Goal: Task Accomplishment & Management: Complete application form

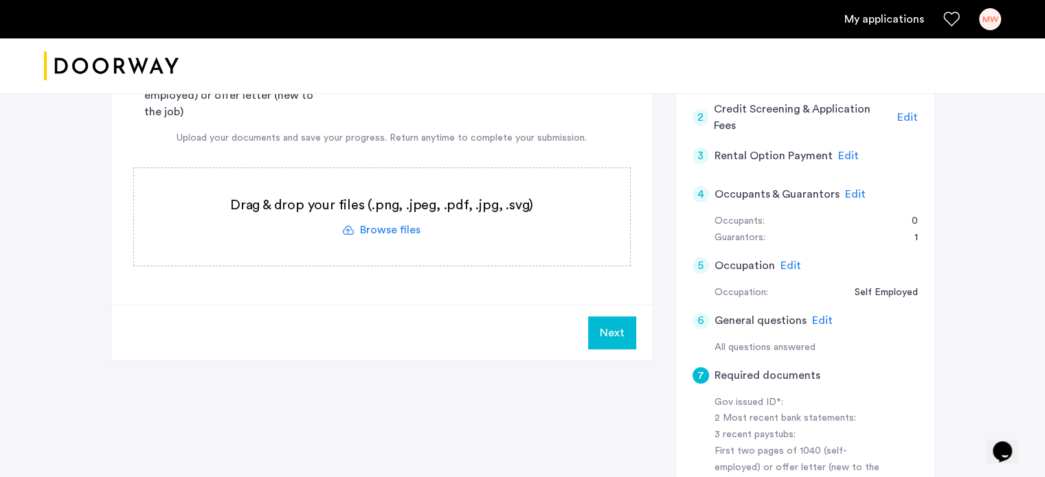
click at [616, 333] on button "Next" at bounding box center [612, 333] width 48 height 33
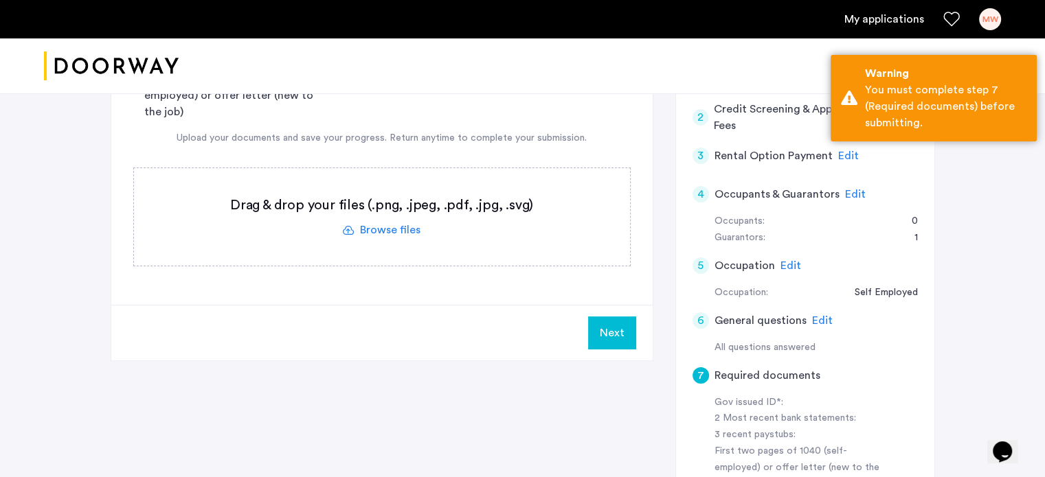
click at [477, 234] on label at bounding box center [382, 217] width 496 height 98
click at [0, 0] on input "file" at bounding box center [0, 0] width 0 height 0
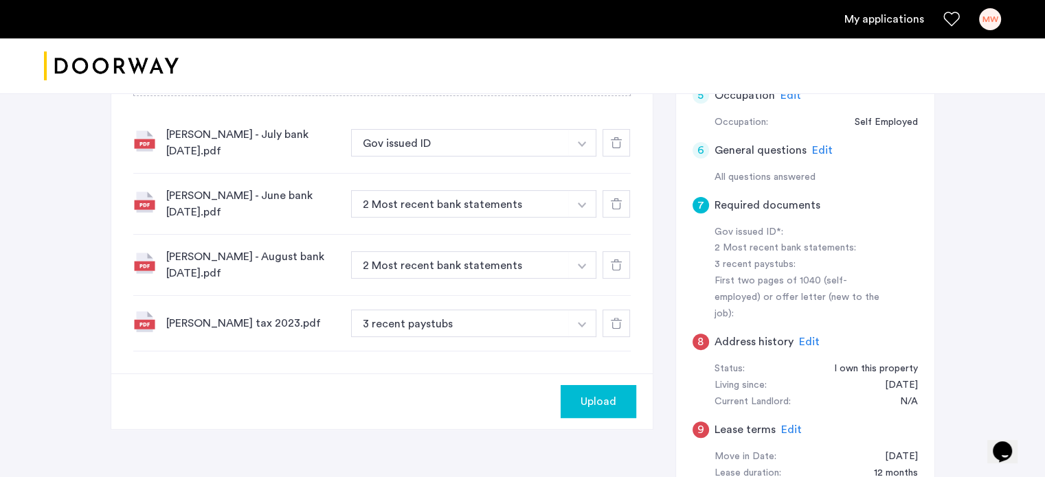
scroll to position [344, 0]
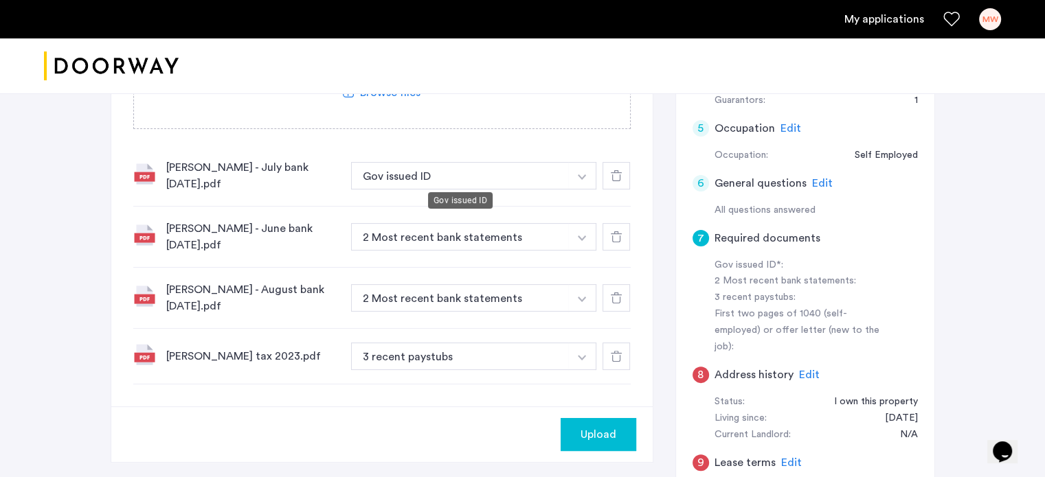
click at [453, 172] on button "Gov issued ID" at bounding box center [460, 175] width 218 height 27
click at [585, 175] on img "button" at bounding box center [582, 177] width 8 height 5
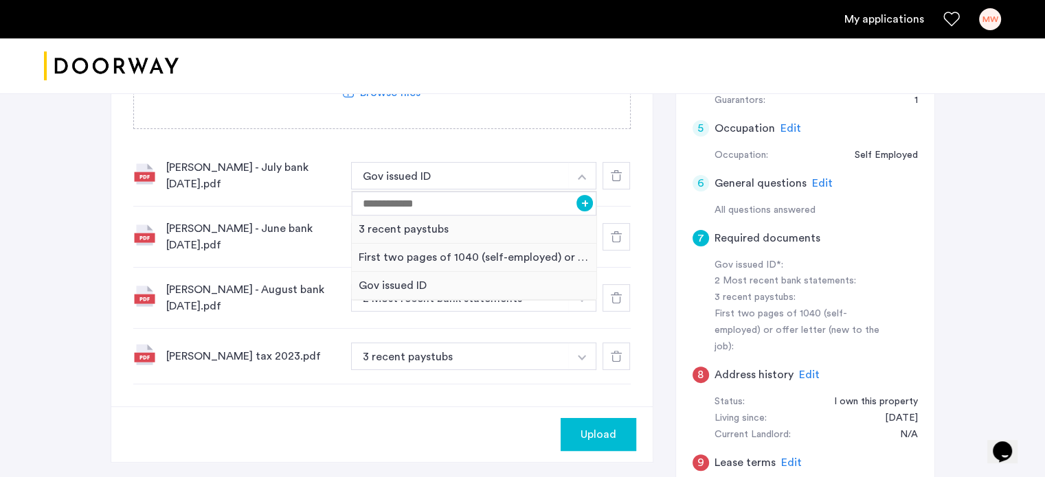
click at [311, 407] on div "Upload" at bounding box center [381, 435] width 541 height 56
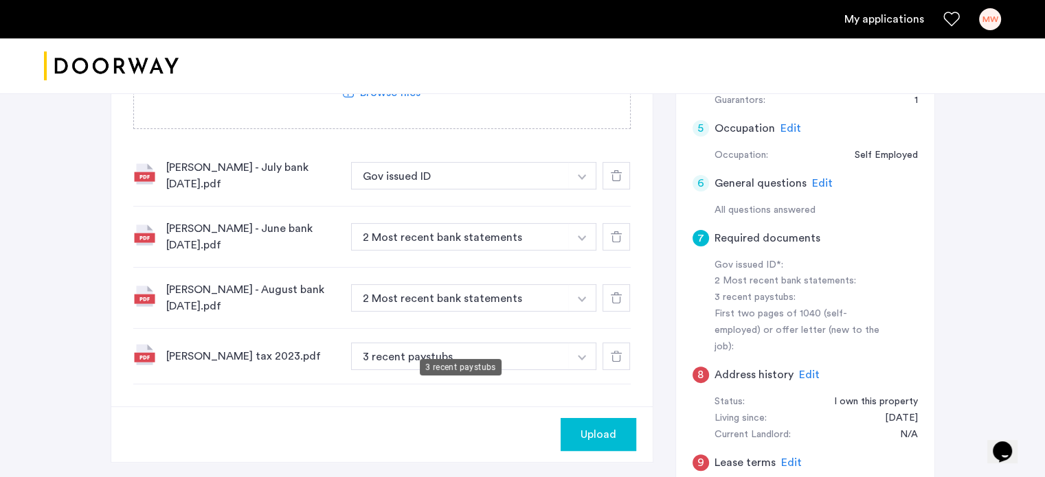
click at [395, 343] on button "3 recent paystubs" at bounding box center [460, 356] width 218 height 27
click at [588, 343] on button "button" at bounding box center [582, 356] width 28 height 27
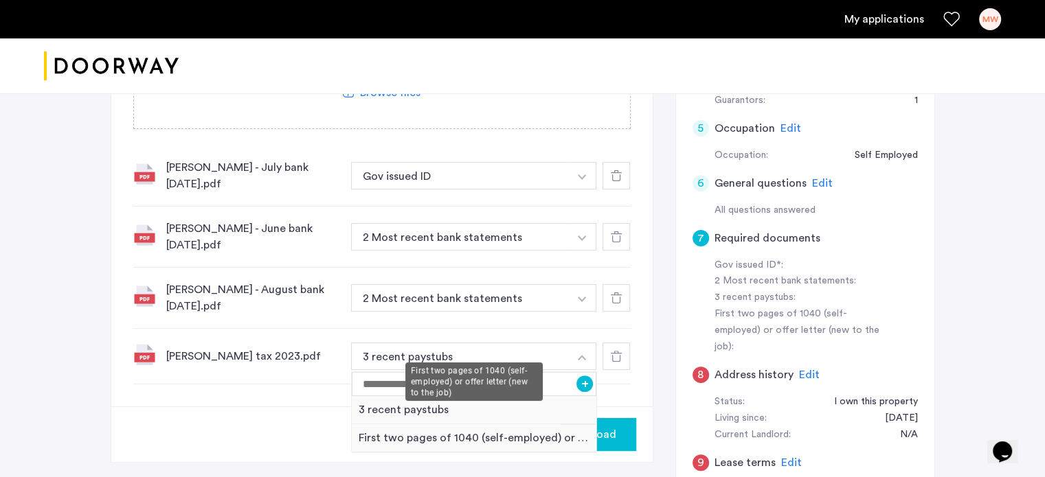
click at [423, 425] on div "First two pages of 1040 (self-employed) or offer letter (new to the job)" at bounding box center [474, 439] width 245 height 28
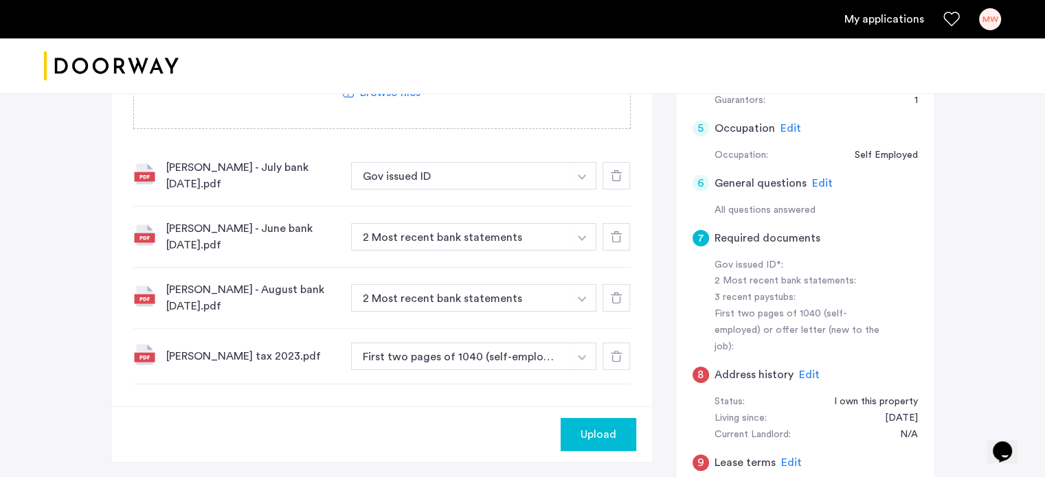
click at [591, 426] on button "Upload" at bounding box center [599, 434] width 76 height 33
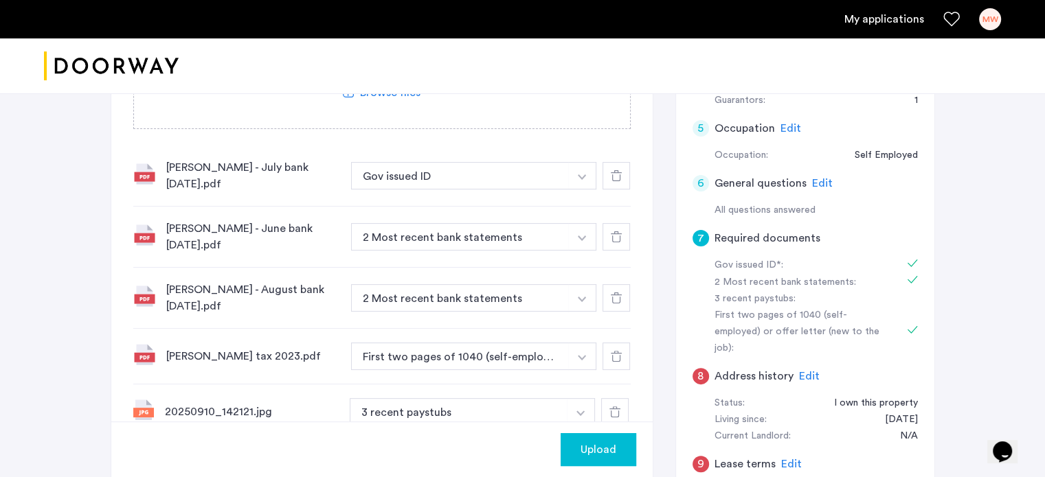
click at [580, 398] on button "button" at bounding box center [581, 411] width 28 height 27
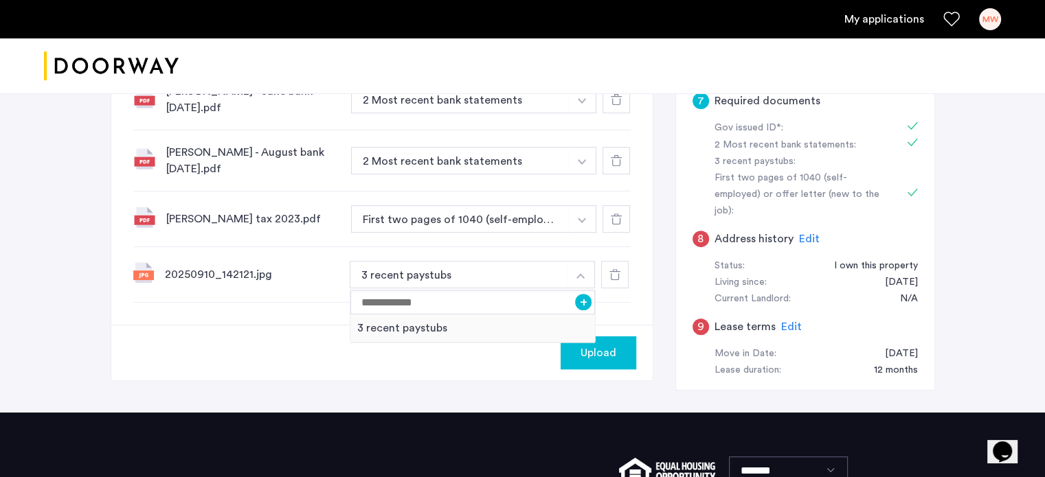
click at [311, 348] on div "Upload" at bounding box center [381, 353] width 541 height 56
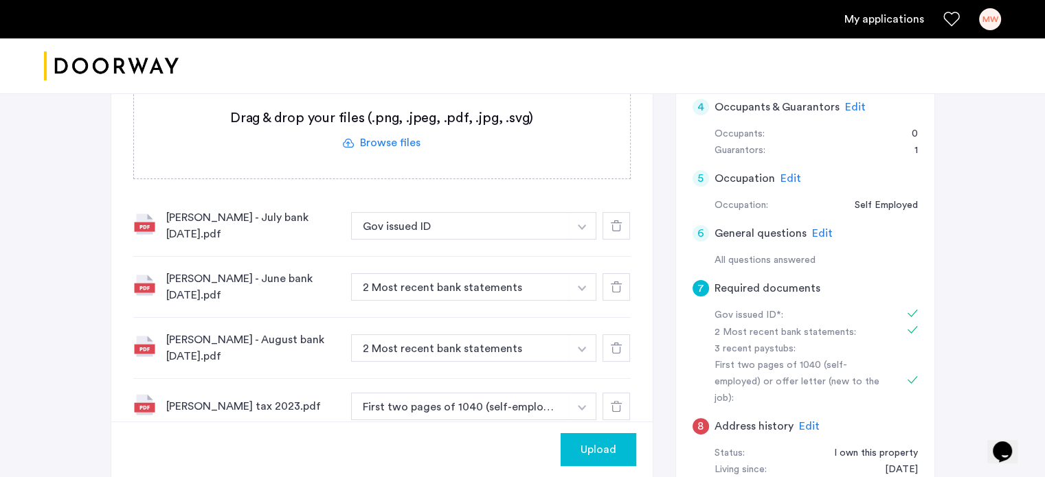
scroll to position [275, 0]
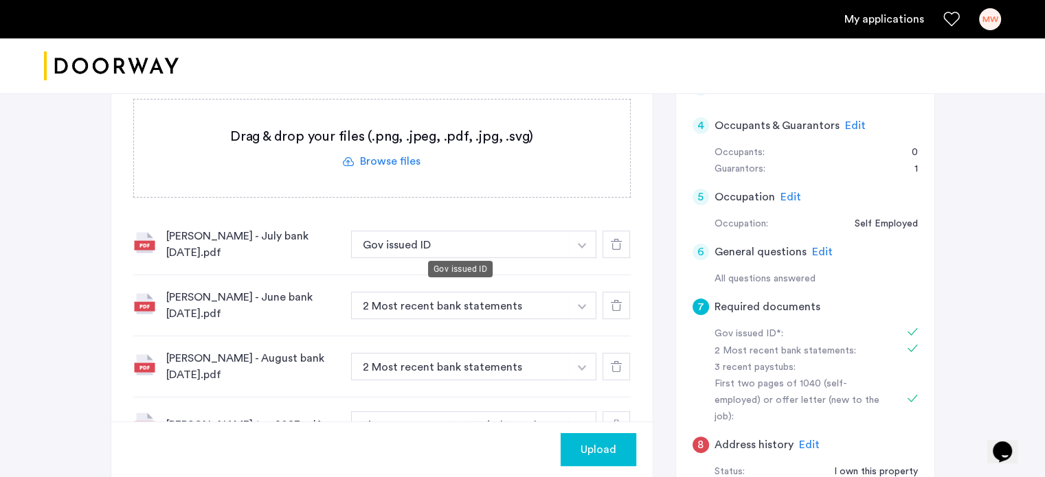
click at [567, 244] on button "Gov issued ID" at bounding box center [460, 244] width 218 height 27
click at [585, 243] on img "button" at bounding box center [582, 245] width 8 height 5
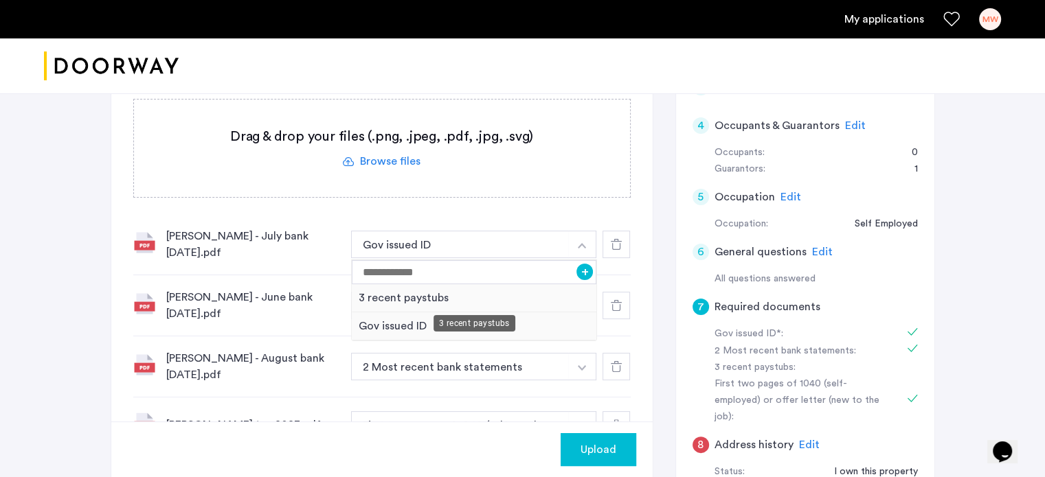
click at [412, 289] on div "3 recent paystubs" at bounding box center [474, 298] width 245 height 28
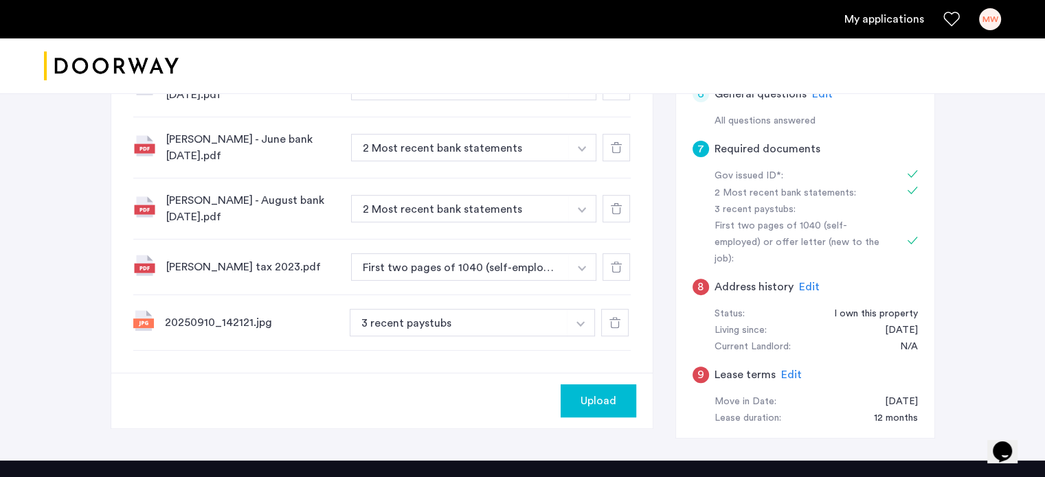
scroll to position [481, 0]
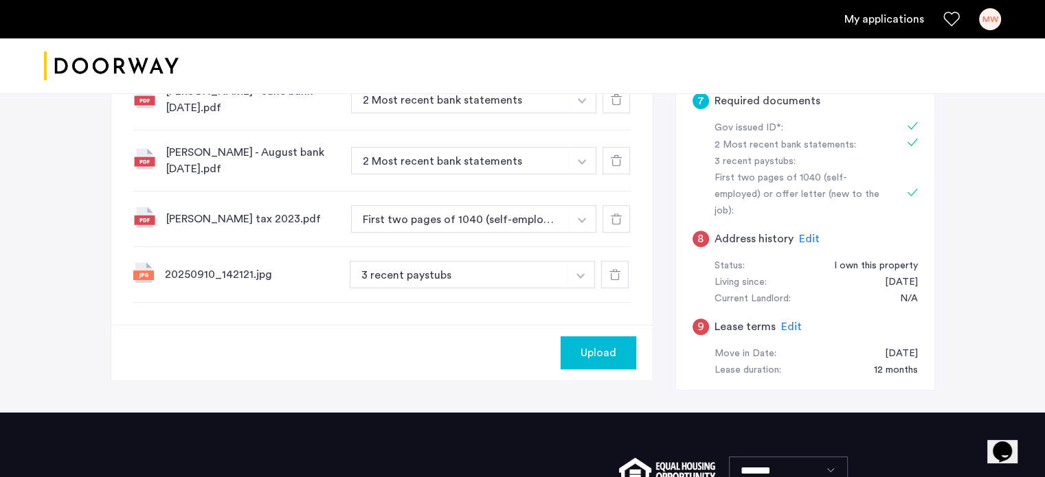
click at [582, 273] on img "button" at bounding box center [580, 275] width 8 height 5
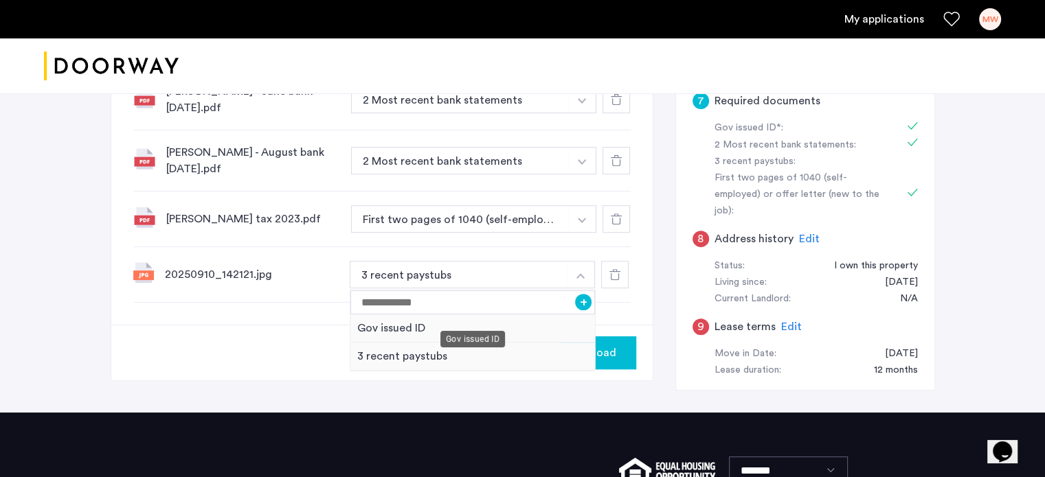
click at [450, 315] on div "Gov issued ID" at bounding box center [472, 329] width 245 height 28
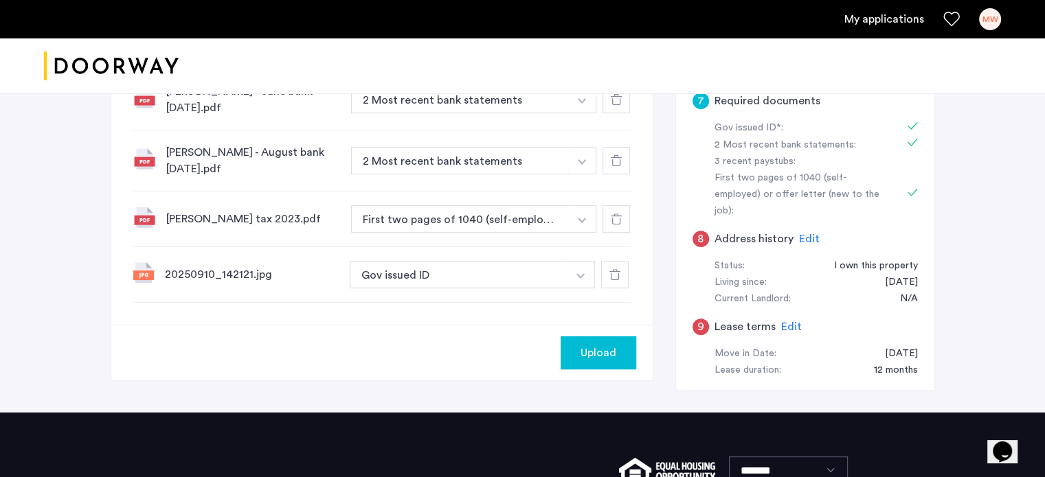
click at [604, 345] on span "Upload" at bounding box center [599, 353] width 36 height 16
click at [609, 337] on button "Next" at bounding box center [612, 353] width 48 height 33
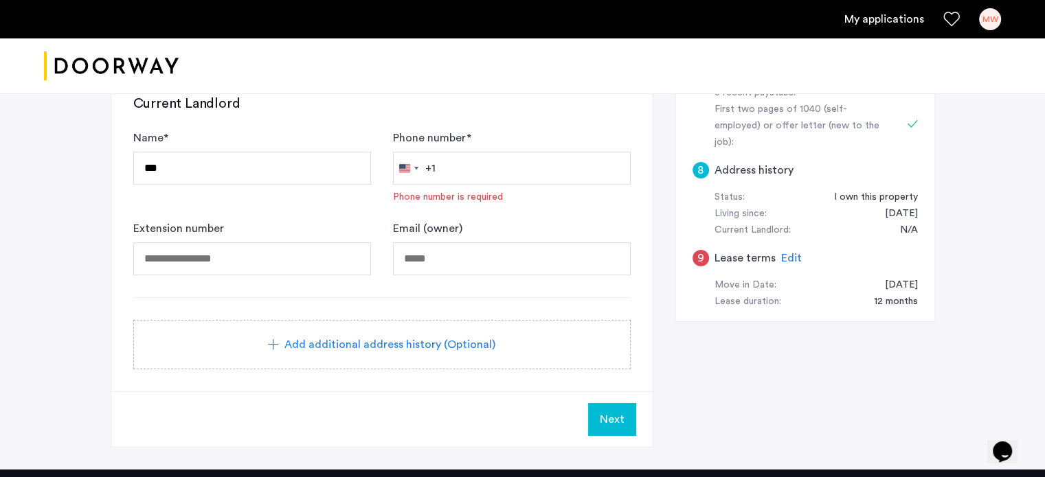
scroll to position [739, 0]
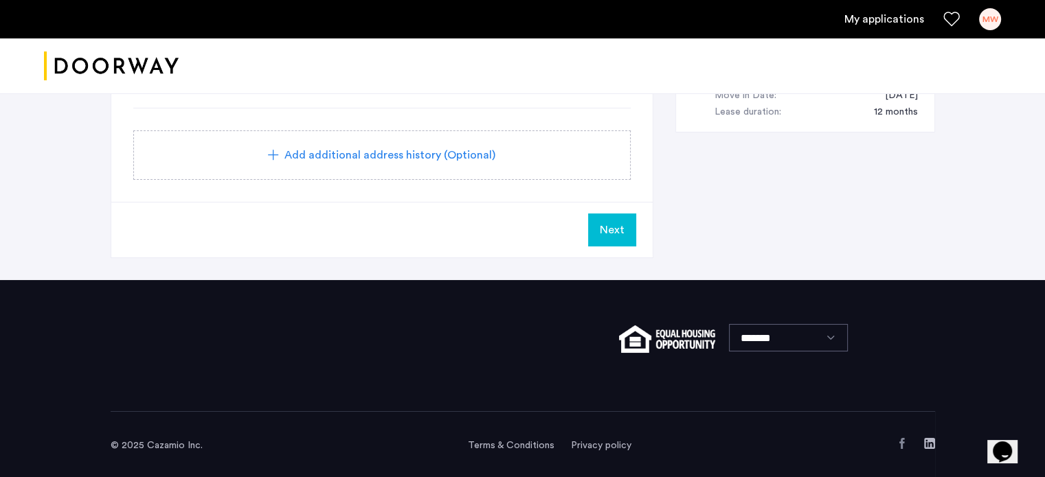
click at [612, 233] on span "Next" at bounding box center [612, 230] width 25 height 16
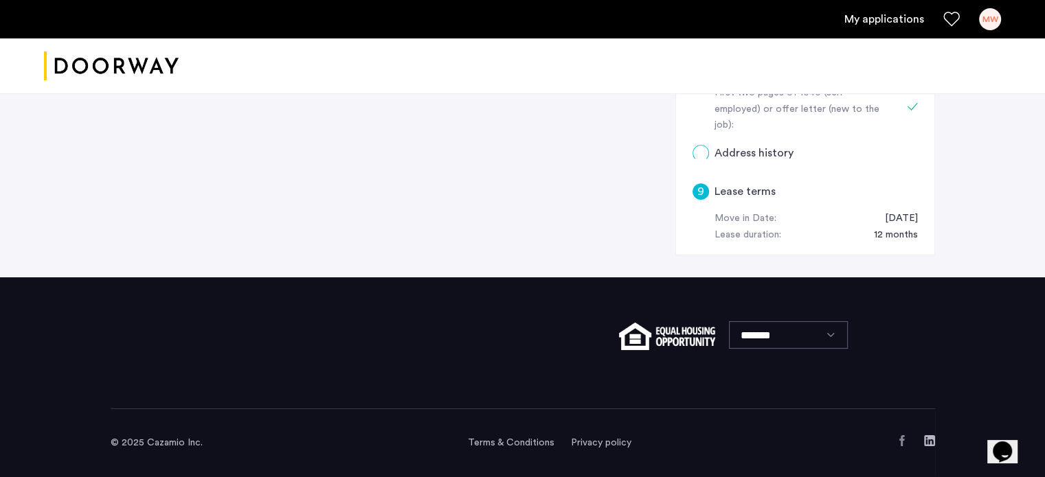
scroll to position [0, 0]
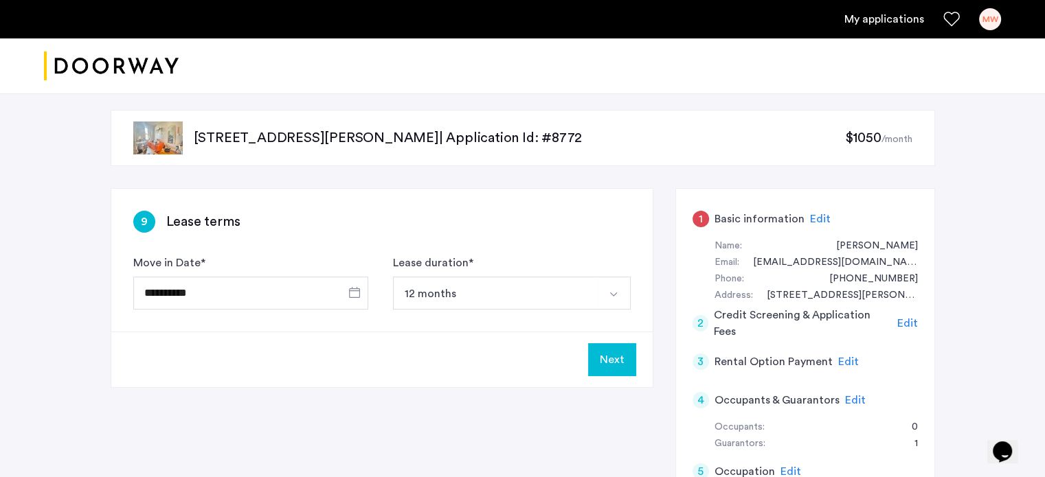
click at [603, 361] on button "Next" at bounding box center [612, 360] width 48 height 33
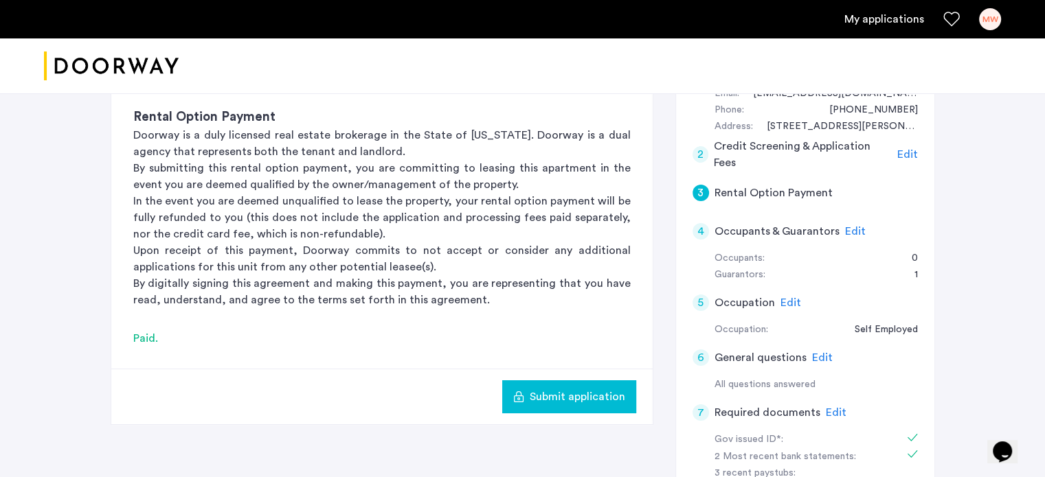
scroll to position [206, 0]
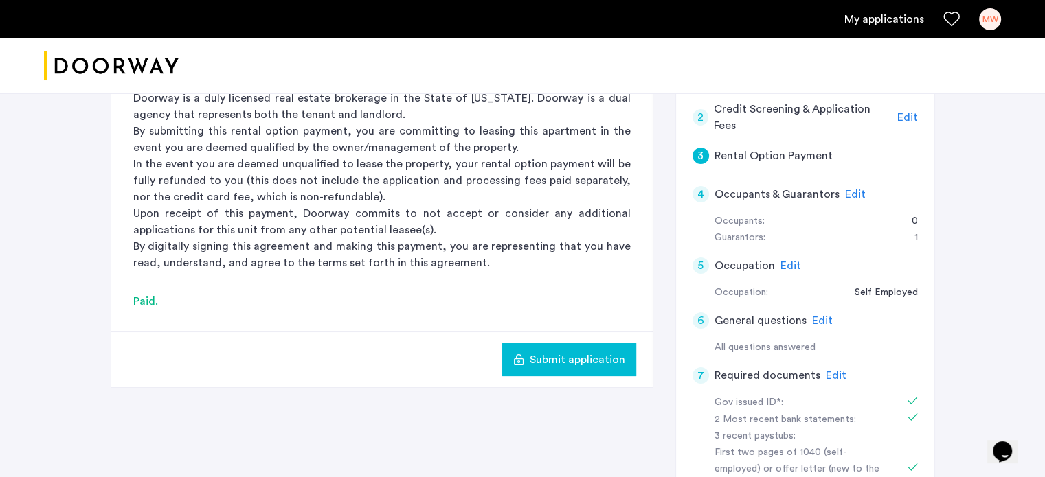
click at [602, 361] on span "Submit application" at bounding box center [577, 360] width 95 height 16
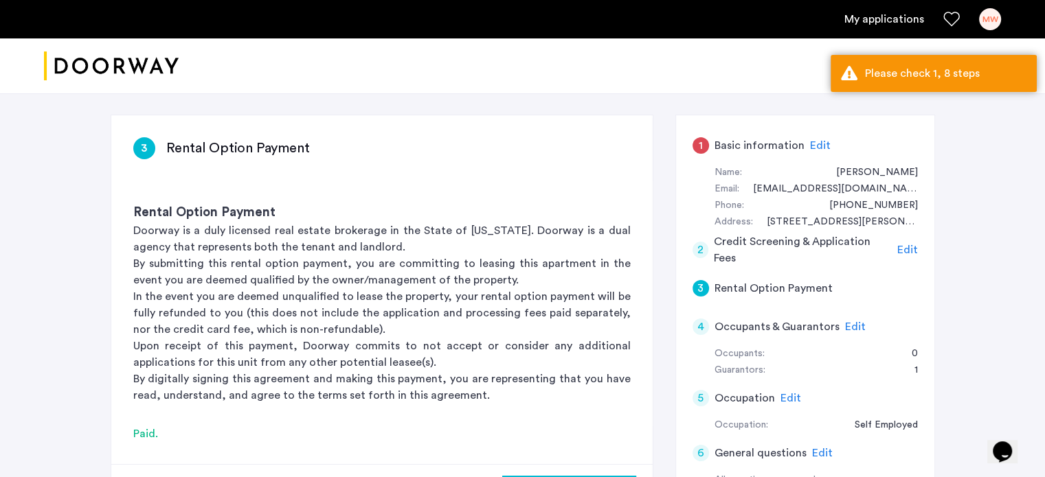
scroll to position [0, 0]
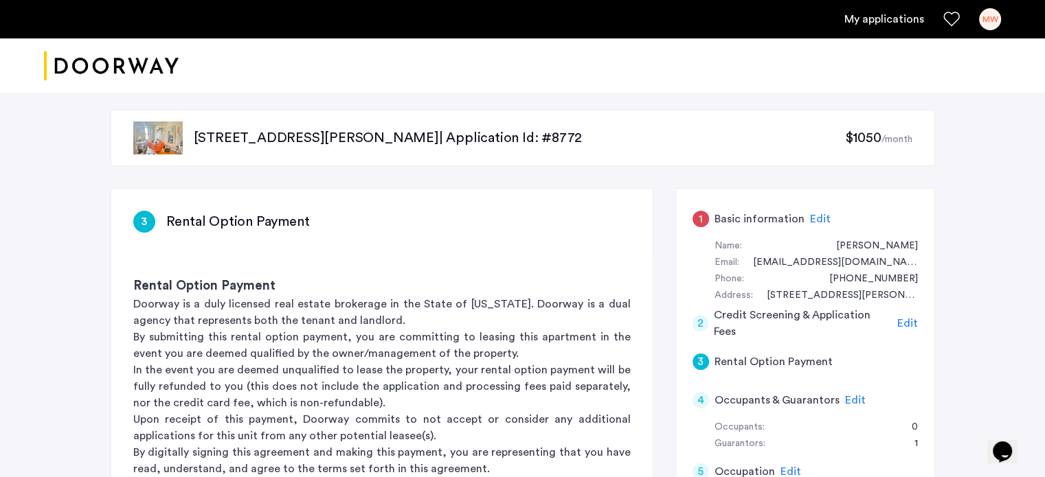
click at [822, 221] on span "Edit" at bounding box center [820, 219] width 21 height 11
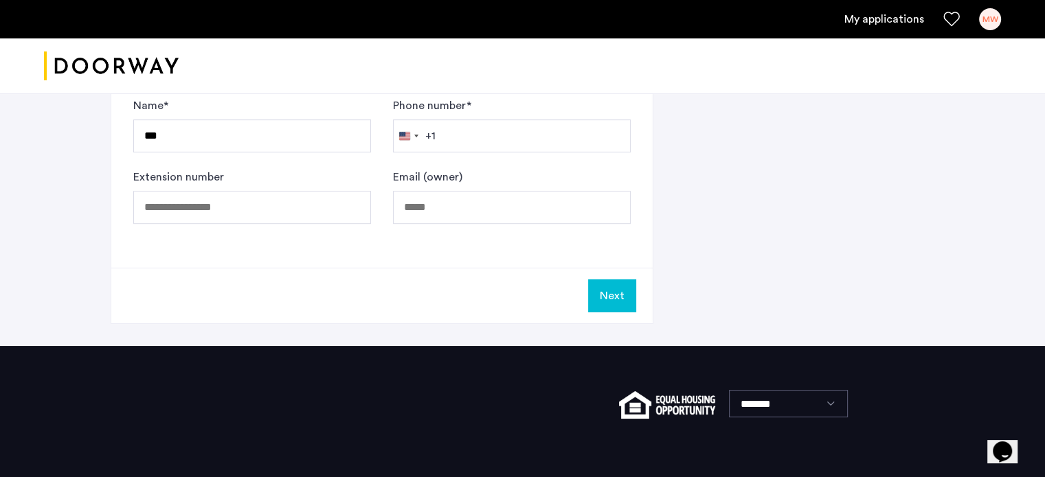
scroll to position [687, 0]
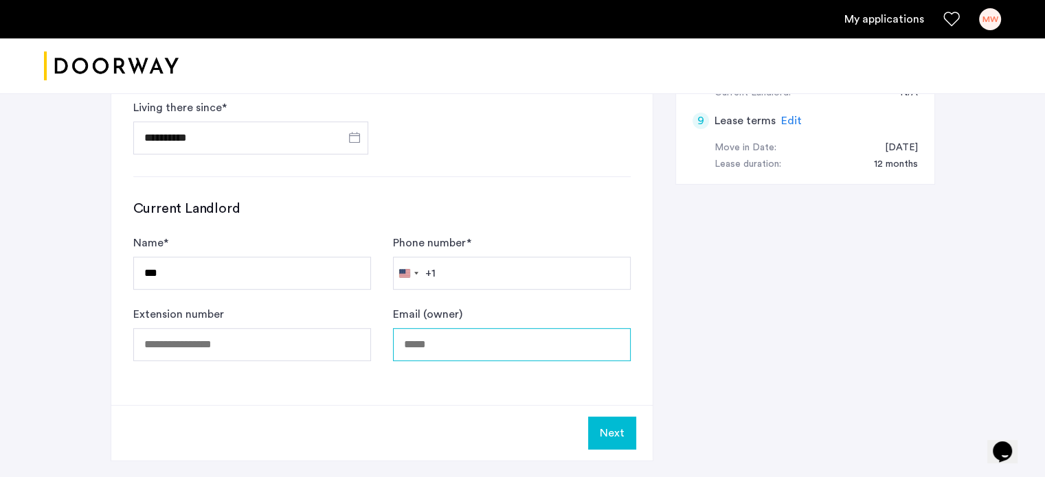
click at [532, 337] on input "Email (owner)" at bounding box center [512, 344] width 238 height 33
type input "**********"
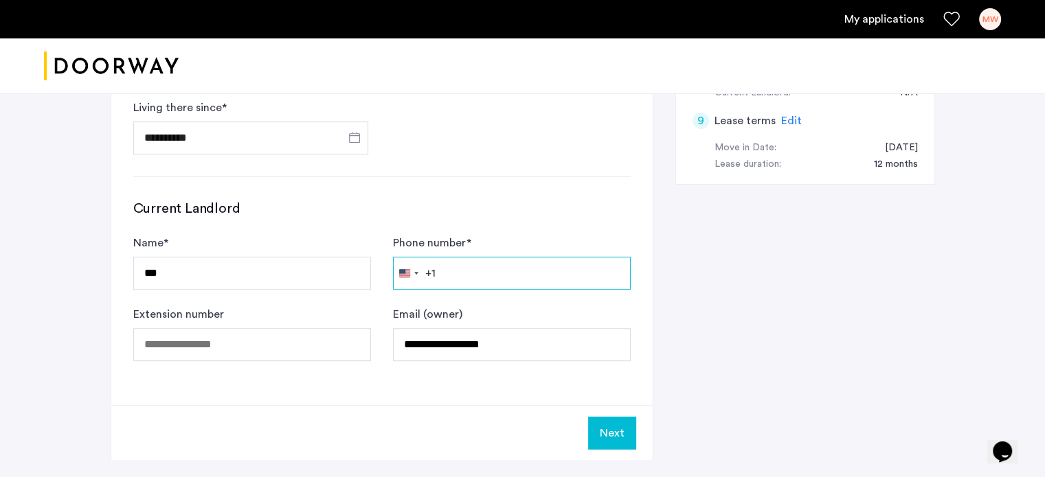
type input "**********"
click at [605, 426] on button "Next" at bounding box center [612, 433] width 48 height 33
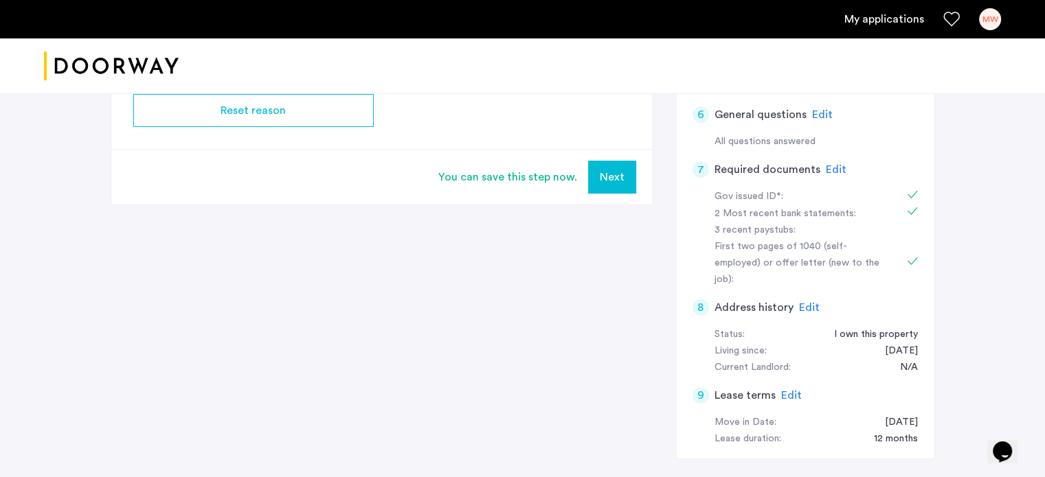
scroll to position [206, 0]
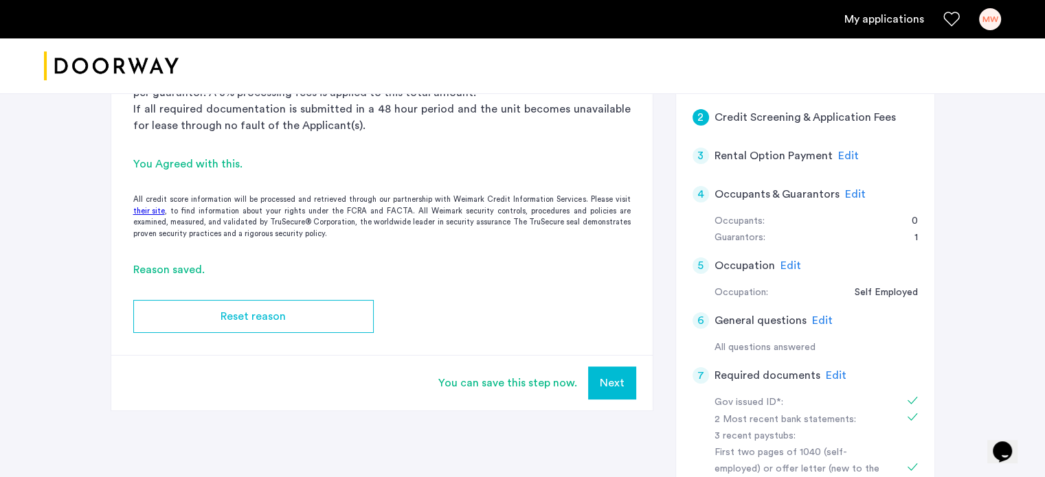
click at [614, 387] on button "Next" at bounding box center [612, 383] width 48 height 33
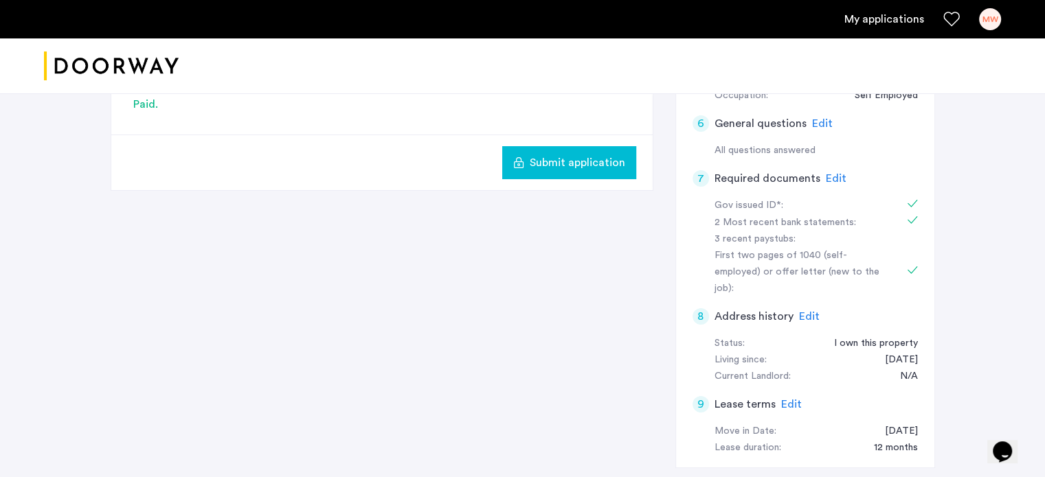
scroll to position [412, 0]
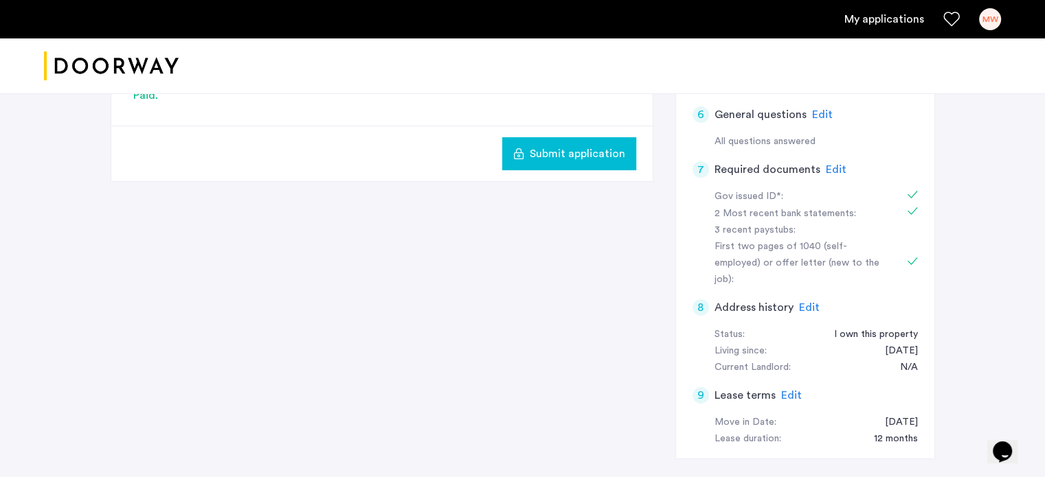
click at [574, 157] on span "Submit application" at bounding box center [577, 154] width 95 height 16
